Goal: Task Accomplishment & Management: Use online tool/utility

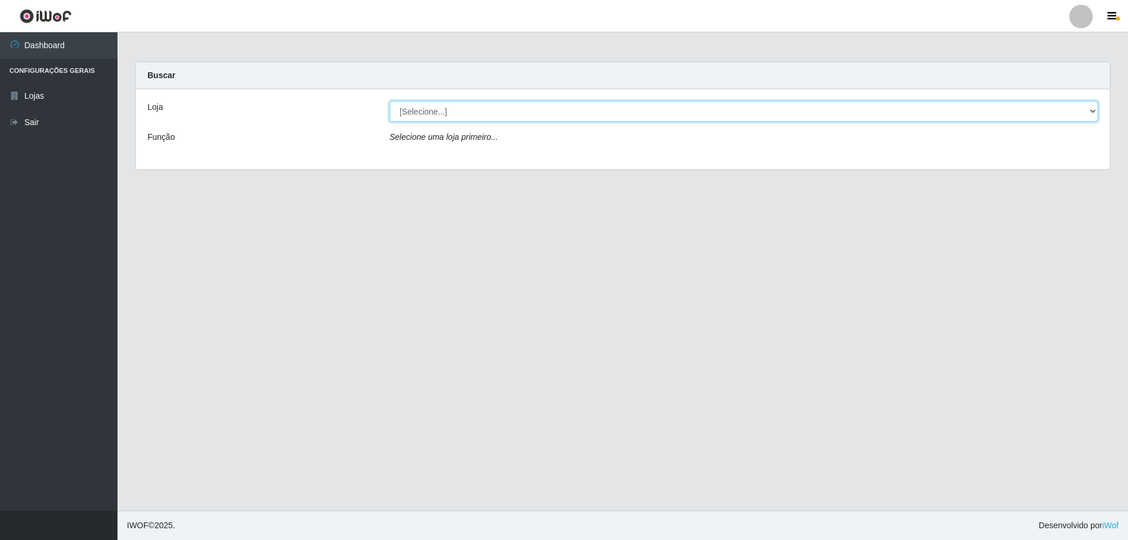
click at [1092, 111] on select "[Selecione...] Atacado Vem - [STREET_ADDRESS]" at bounding box center [744, 111] width 709 height 21
select select "461"
click at [390, 101] on select "[Selecione...] Atacado Vem - [STREET_ADDRESS]" at bounding box center [744, 111] width 709 height 21
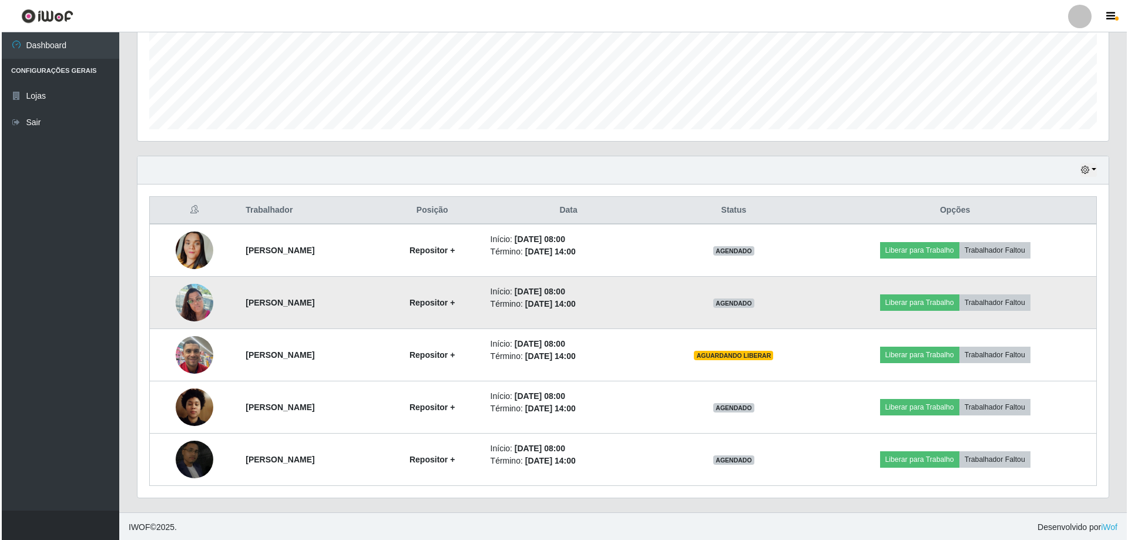
scroll to position [293, 0]
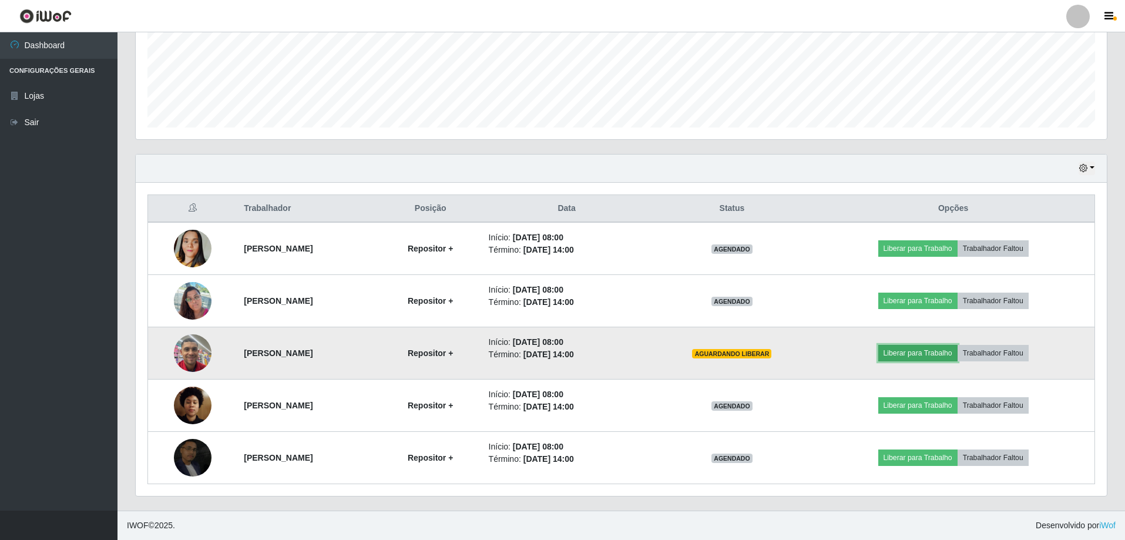
click at [919, 348] on button "Liberar para Trabalho" at bounding box center [917, 353] width 79 height 16
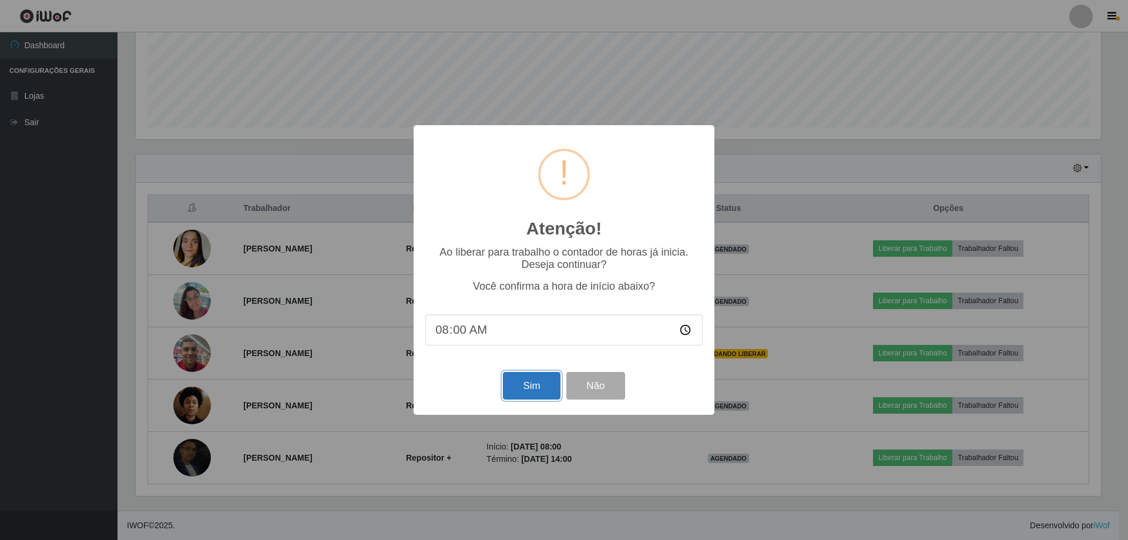
click at [535, 390] on button "Sim" at bounding box center [531, 386] width 57 height 28
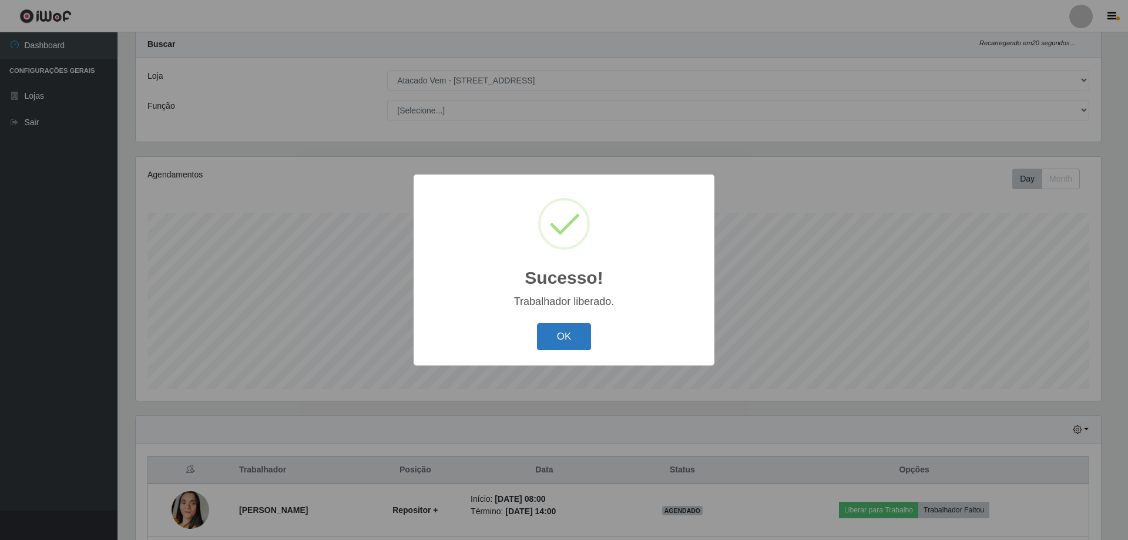
click at [569, 334] on button "OK" at bounding box center [564, 337] width 55 height 28
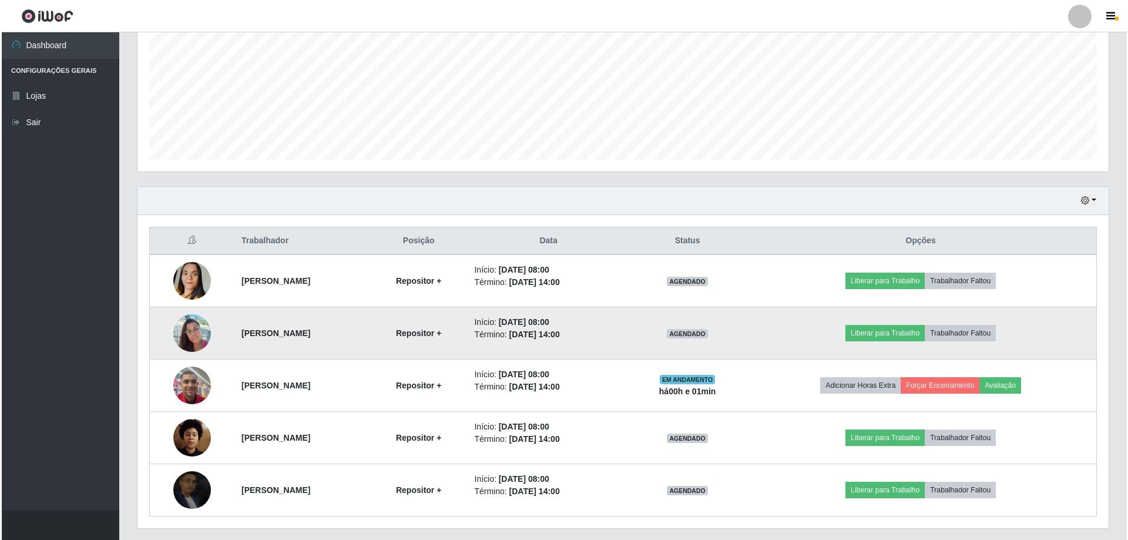
scroll to position [266, 0]
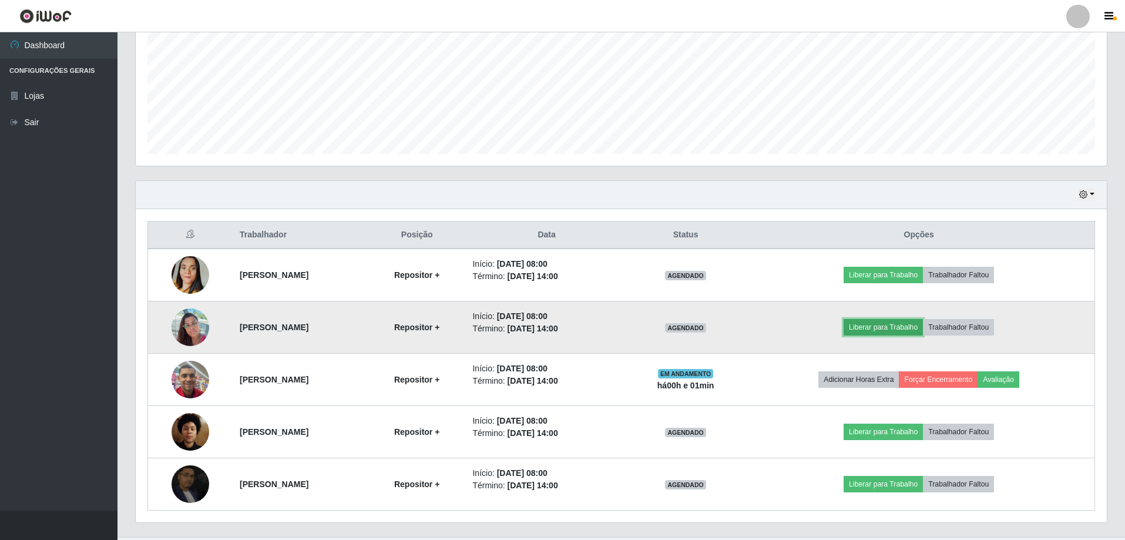
click at [888, 328] on button "Liberar para Trabalho" at bounding box center [883, 327] width 79 height 16
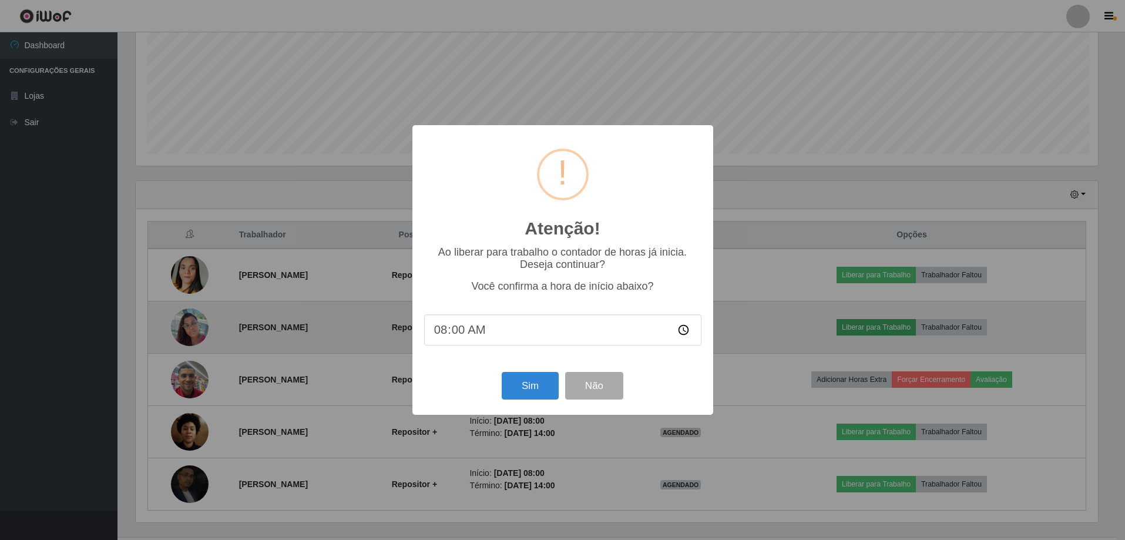
scroll to position [244, 965]
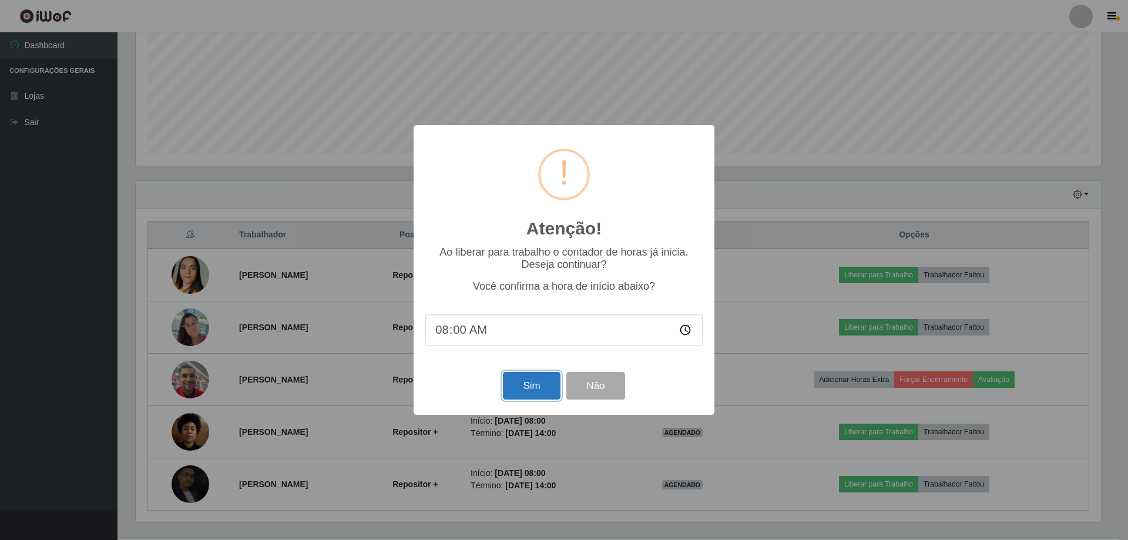
click at [542, 388] on button "Sim" at bounding box center [531, 386] width 57 height 28
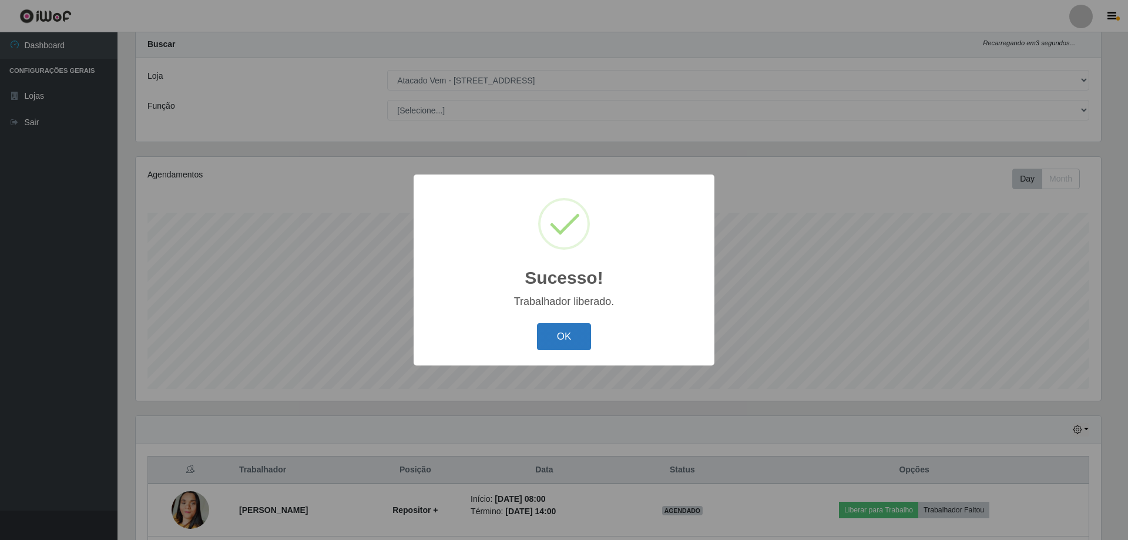
click at [572, 336] on button "OK" at bounding box center [564, 337] width 55 height 28
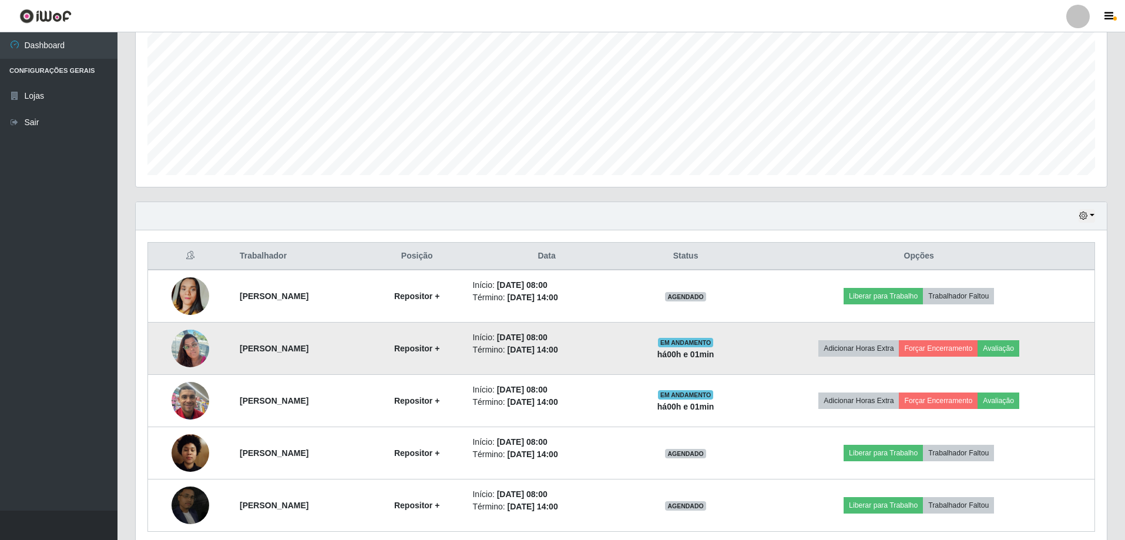
scroll to position [293, 0]
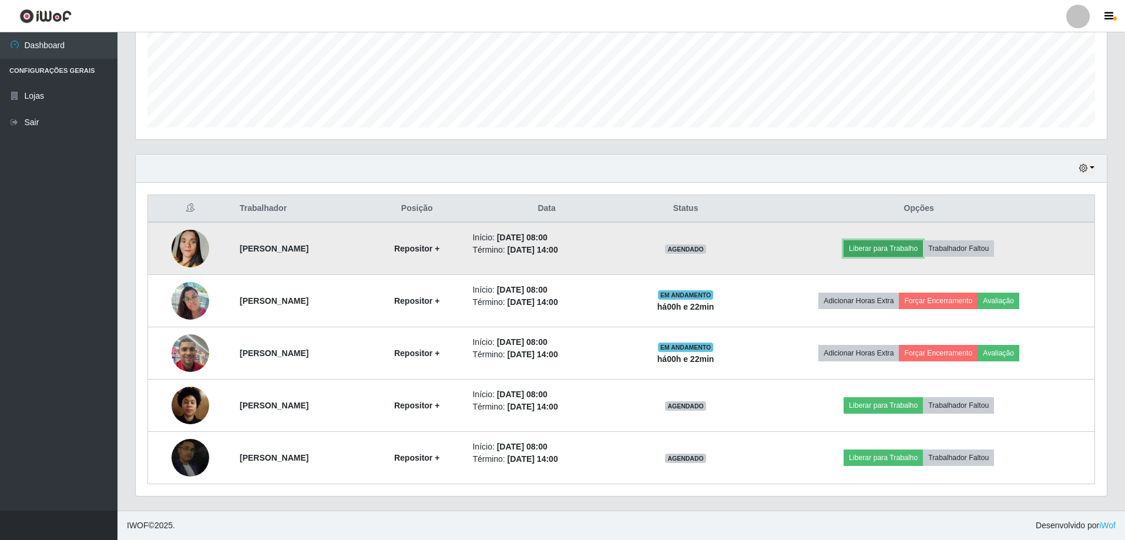
click at [913, 243] on button "Liberar para Trabalho" at bounding box center [883, 248] width 79 height 16
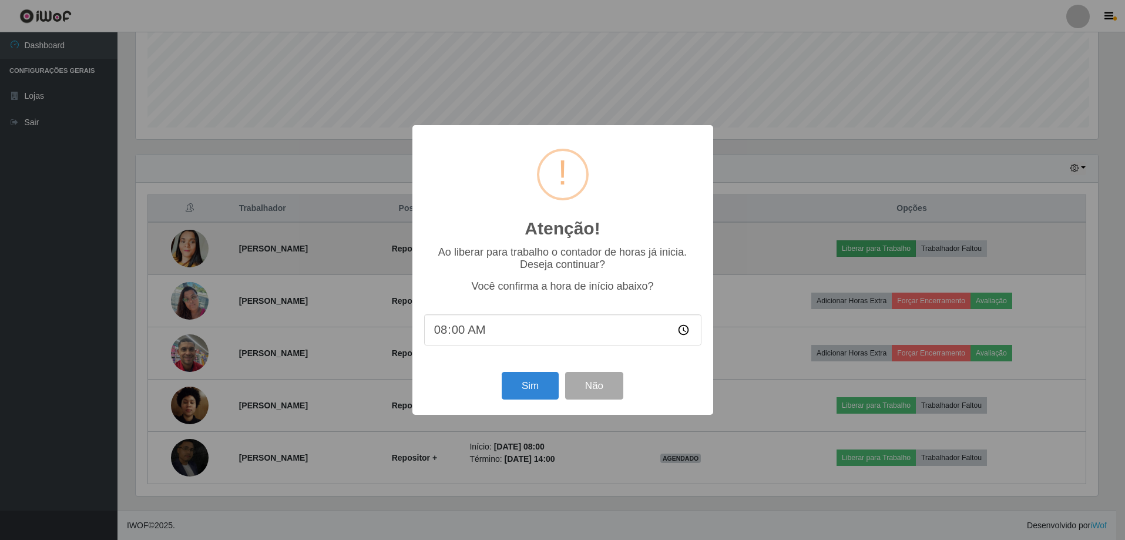
scroll to position [244, 965]
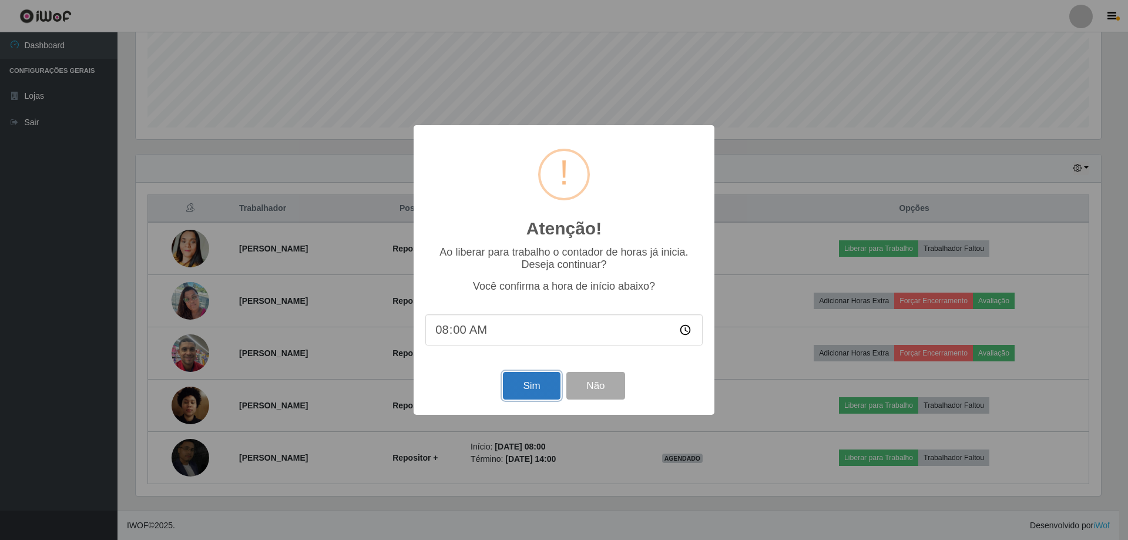
click at [532, 385] on button "Sim" at bounding box center [531, 386] width 57 height 28
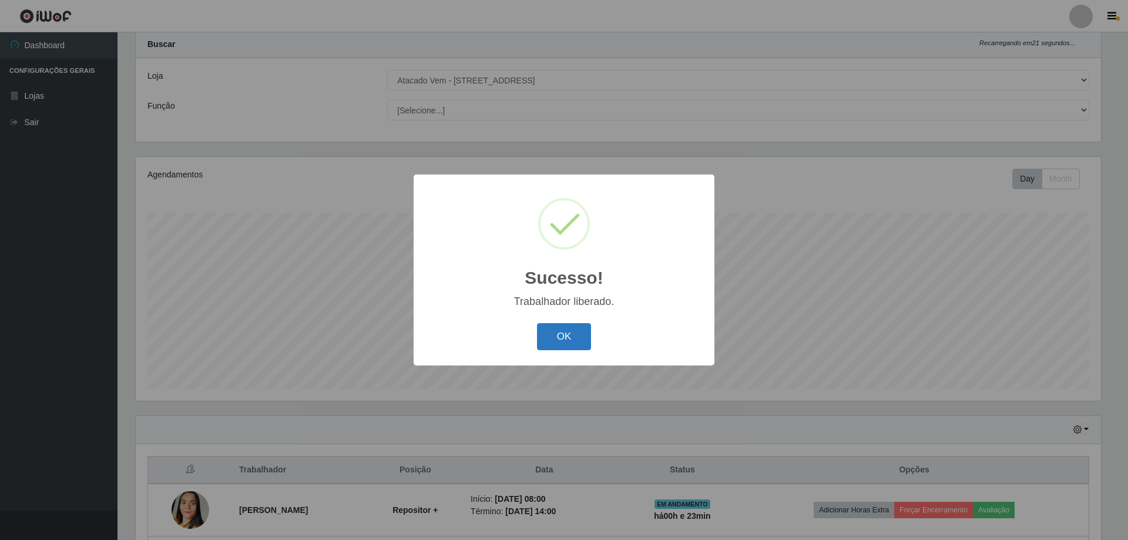
click at [558, 333] on button "OK" at bounding box center [564, 337] width 55 height 28
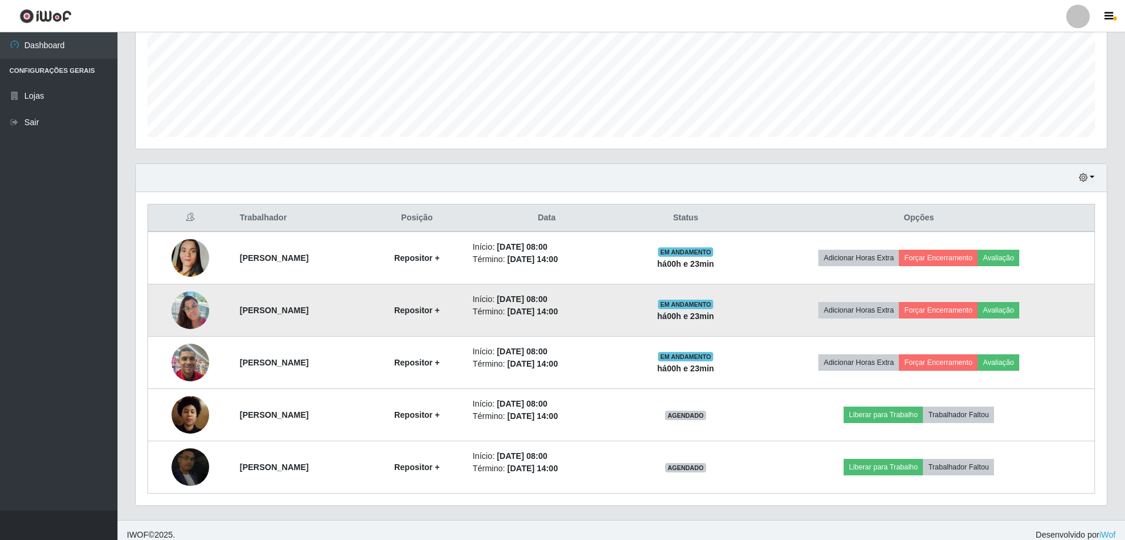
scroll to position [293, 0]
